Goal: Transaction & Acquisition: Purchase product/service

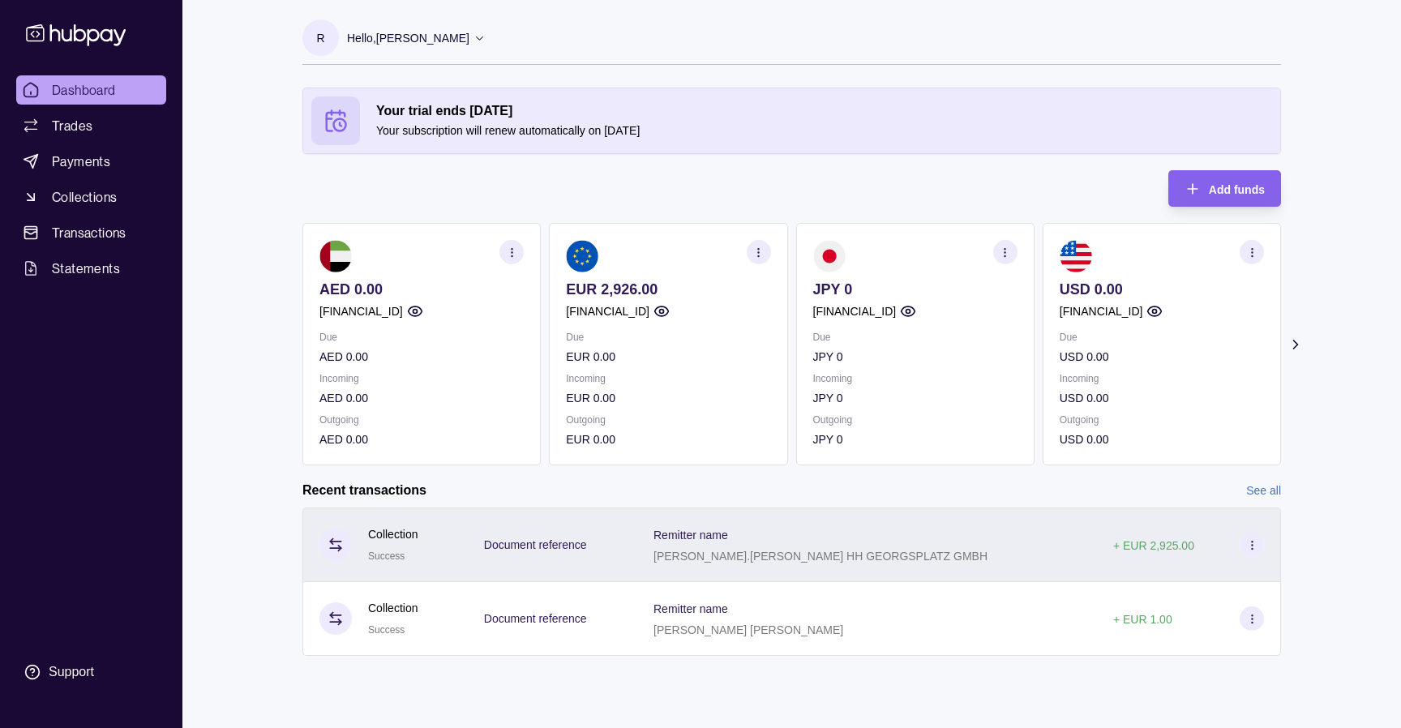
click at [1251, 540] on icon at bounding box center [1252, 545] width 12 height 12
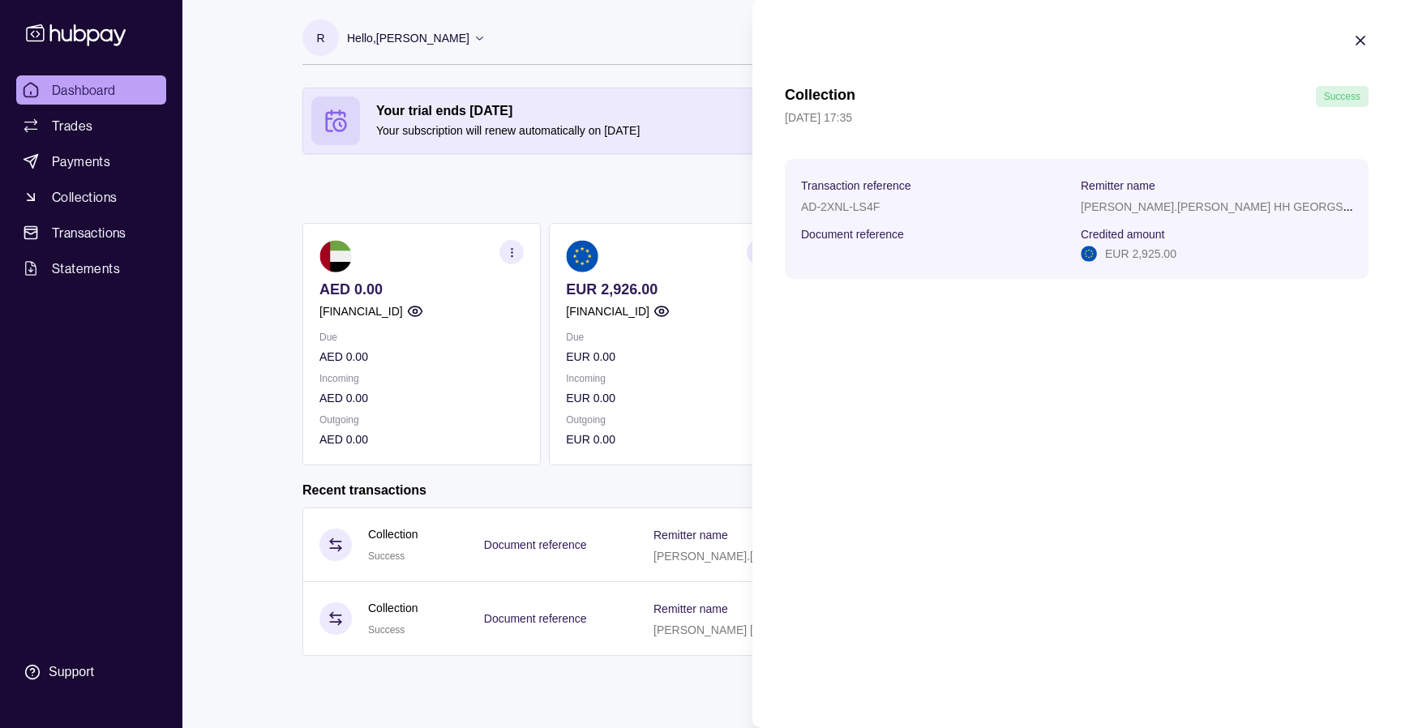
click at [1362, 38] on icon "button" at bounding box center [1360, 40] width 16 height 16
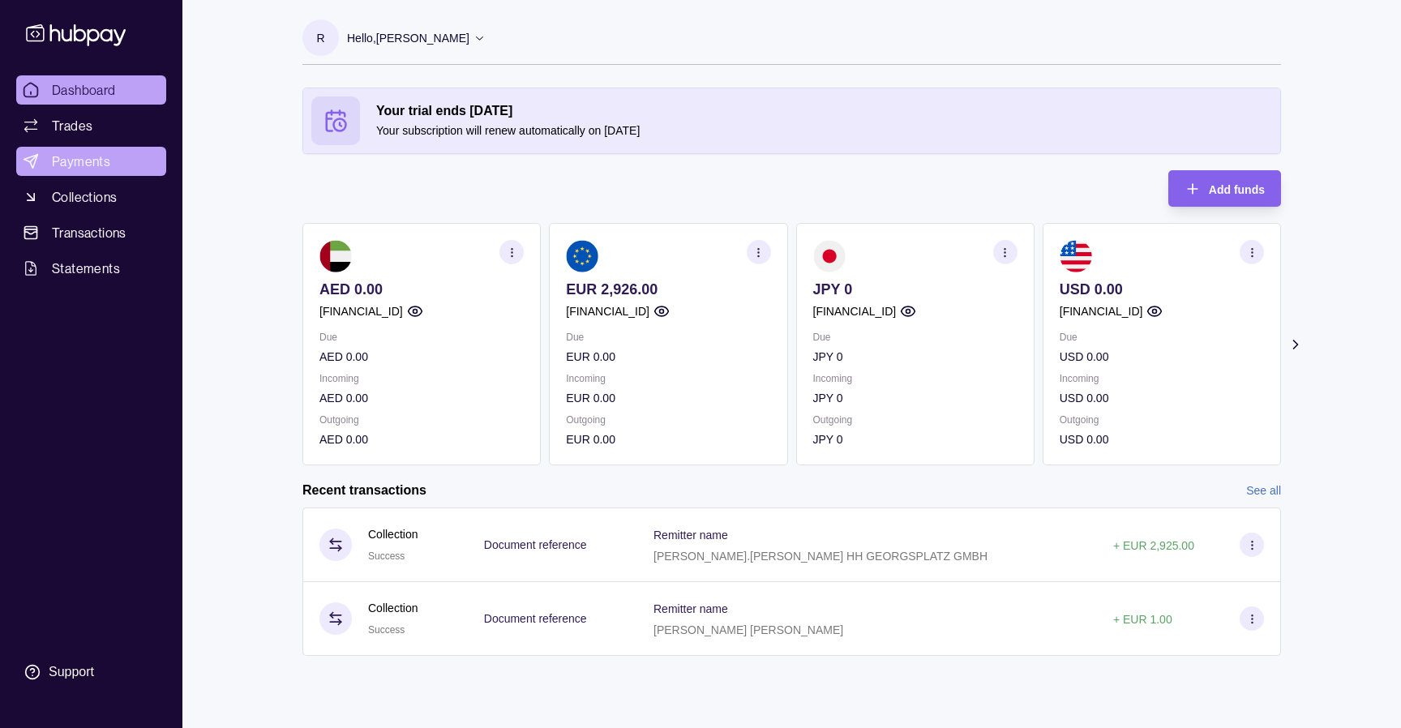
click at [96, 170] on span "Payments" at bounding box center [81, 161] width 58 height 19
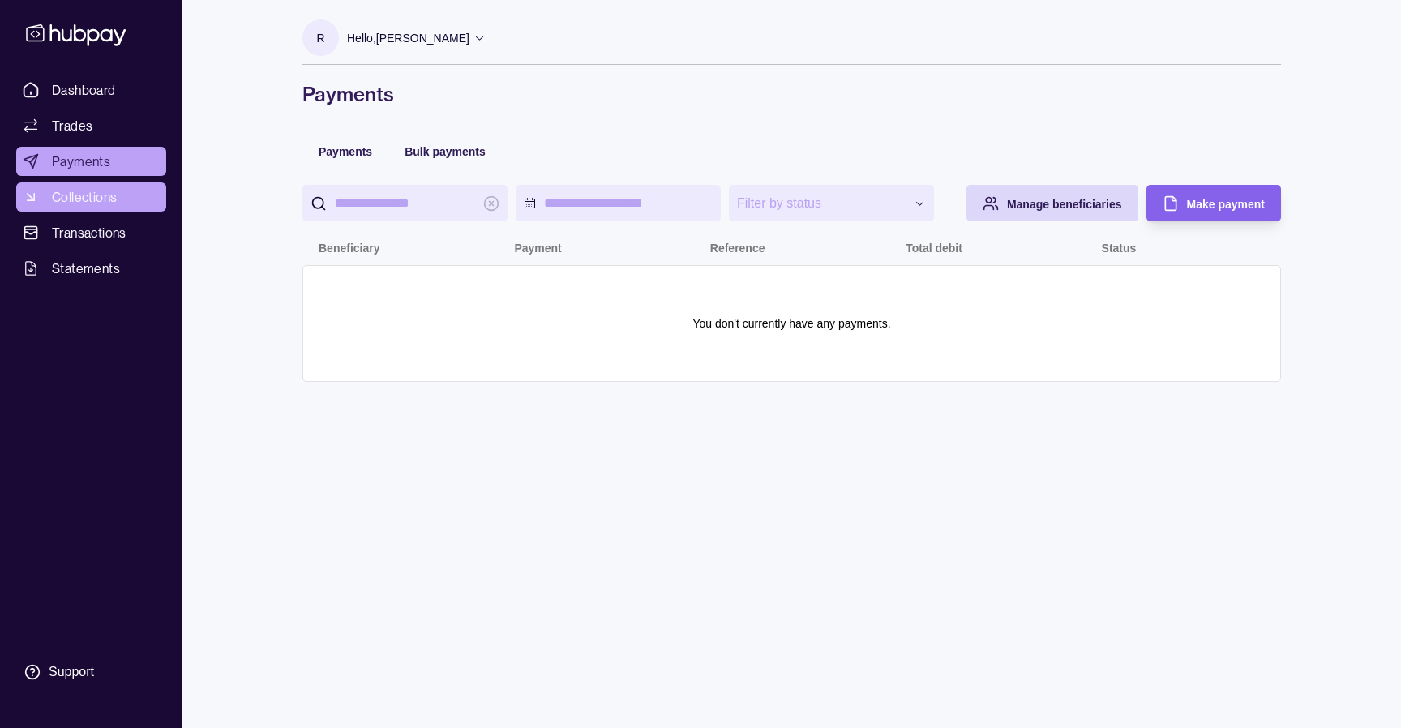
click at [93, 200] on span "Collections" at bounding box center [84, 196] width 65 height 19
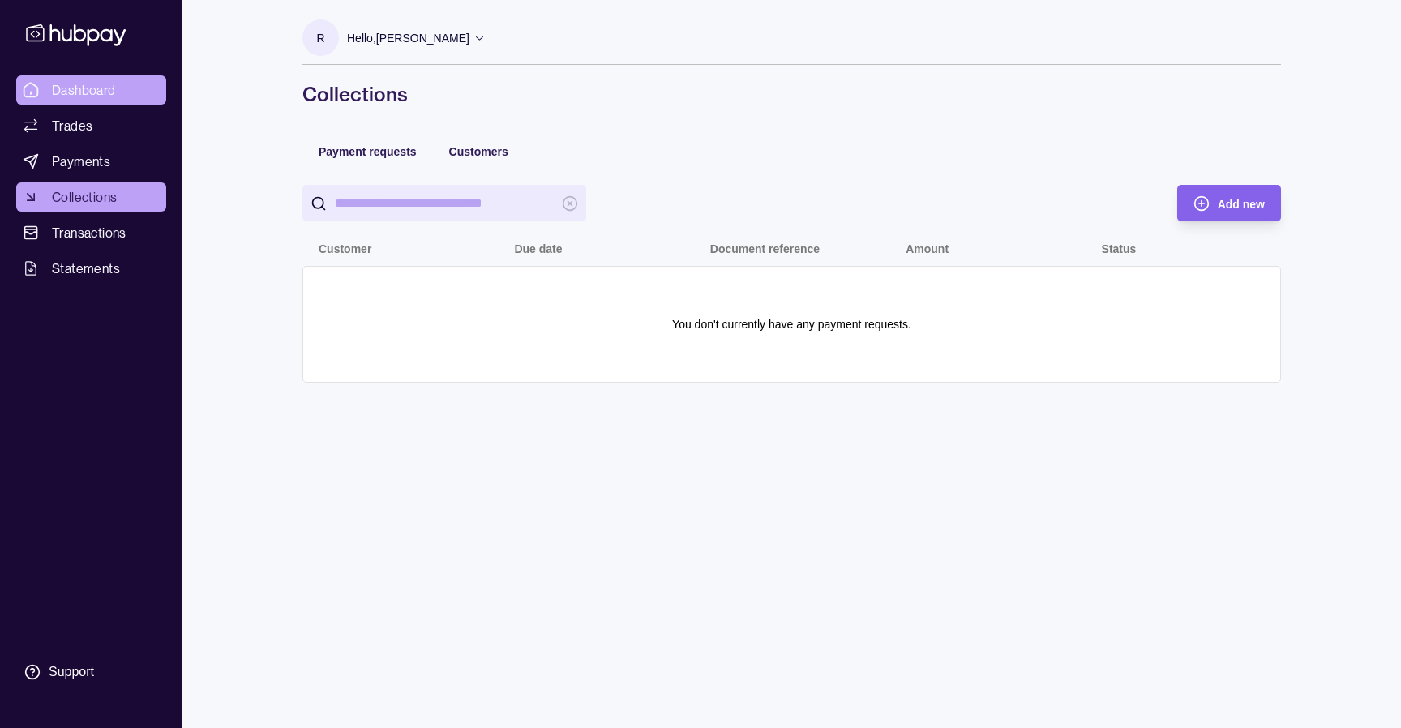
click at [66, 82] on span "Dashboard" at bounding box center [84, 89] width 64 height 19
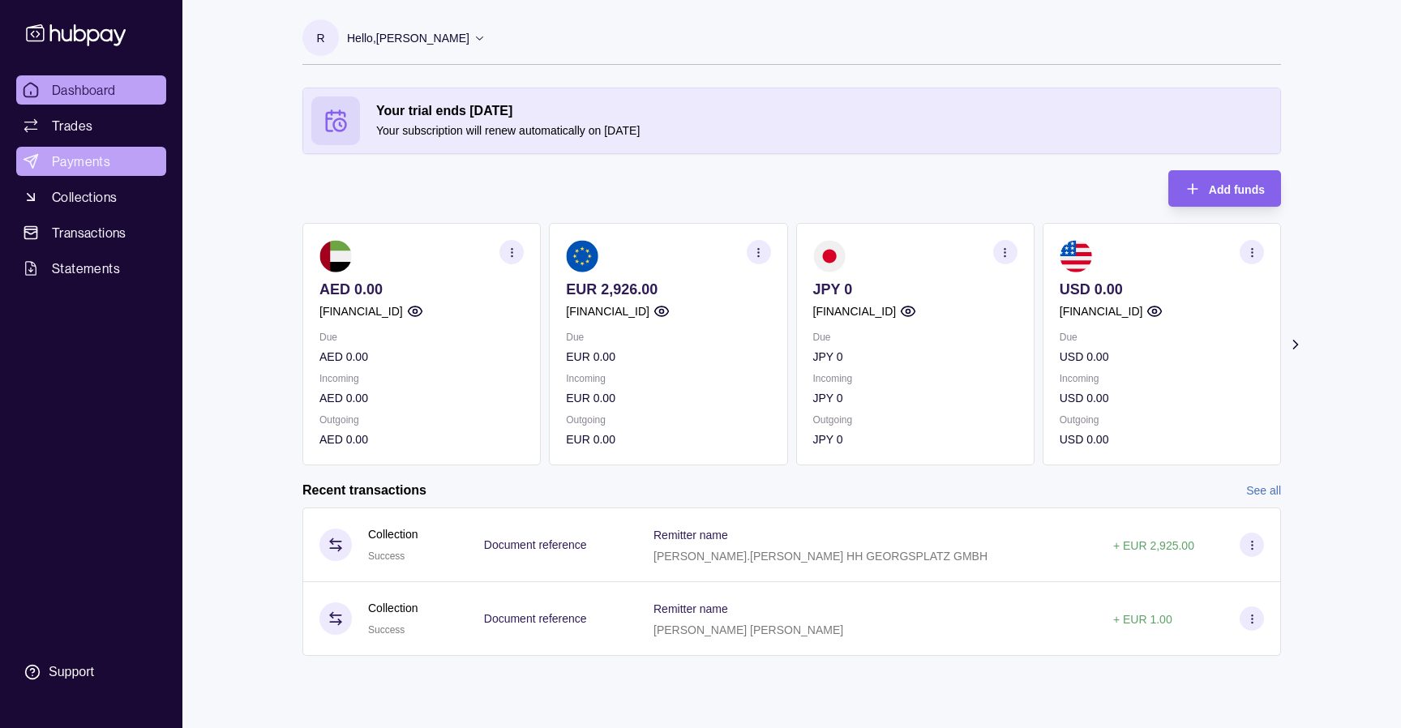
click at [66, 155] on span "Payments" at bounding box center [81, 161] width 58 height 19
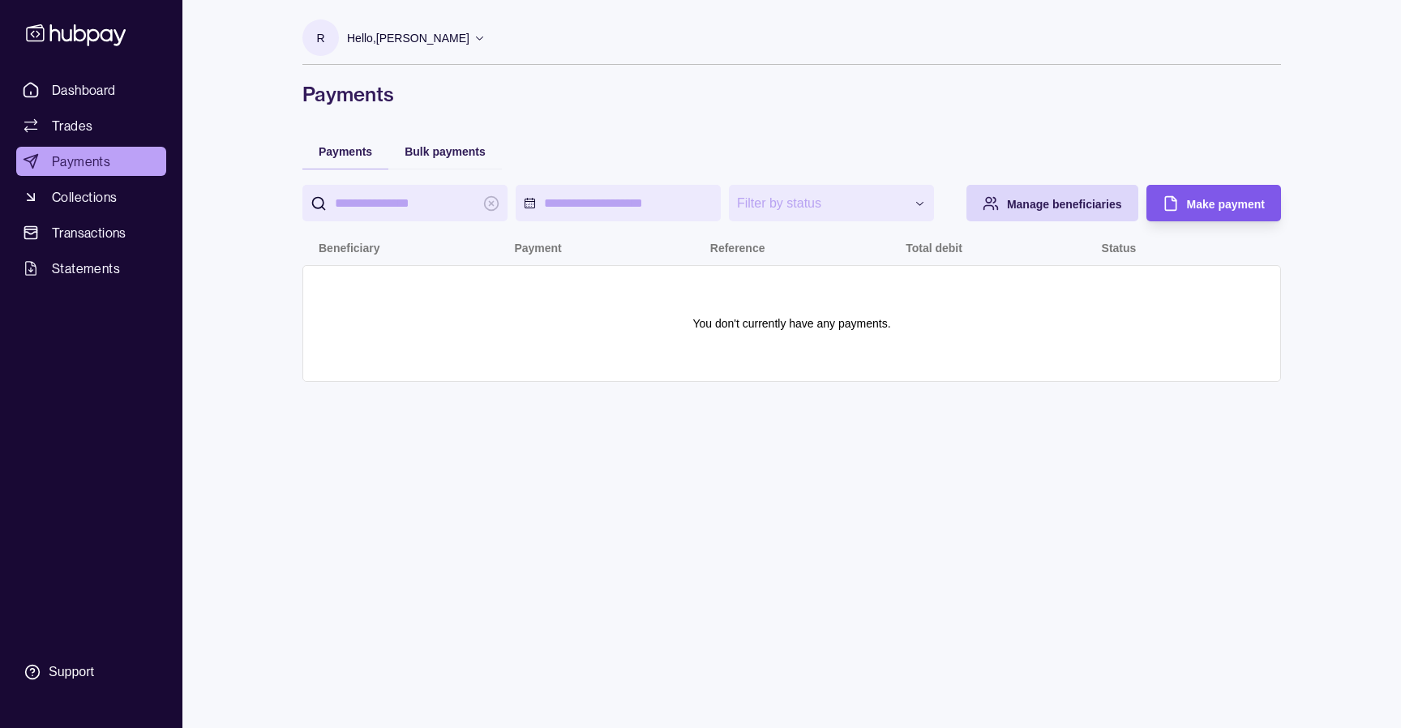
click at [1215, 199] on span "Make payment" at bounding box center [1226, 204] width 78 height 13
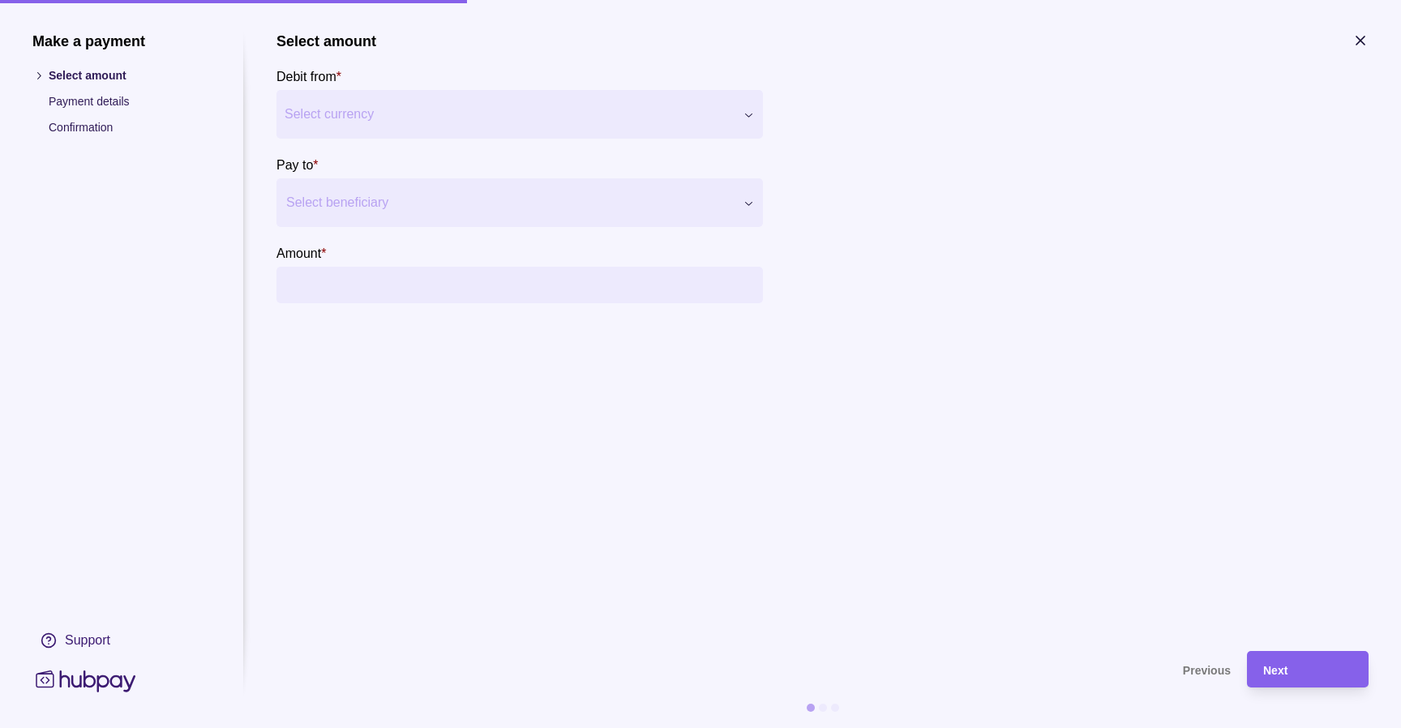
click at [478, 131] on button "Select currency" at bounding box center [519, 114] width 486 height 49
click at [494, 208] on div at bounding box center [509, 202] width 447 height 23
click at [428, 352] on section "Select amount Debit from * [GEOGRAPHIC_DATA] dirham AED Balance AED 0.00 *** **…" at bounding box center [822, 333] width 1092 height 602
click at [446, 290] on input "Amount *" at bounding box center [536, 285] width 438 height 36
